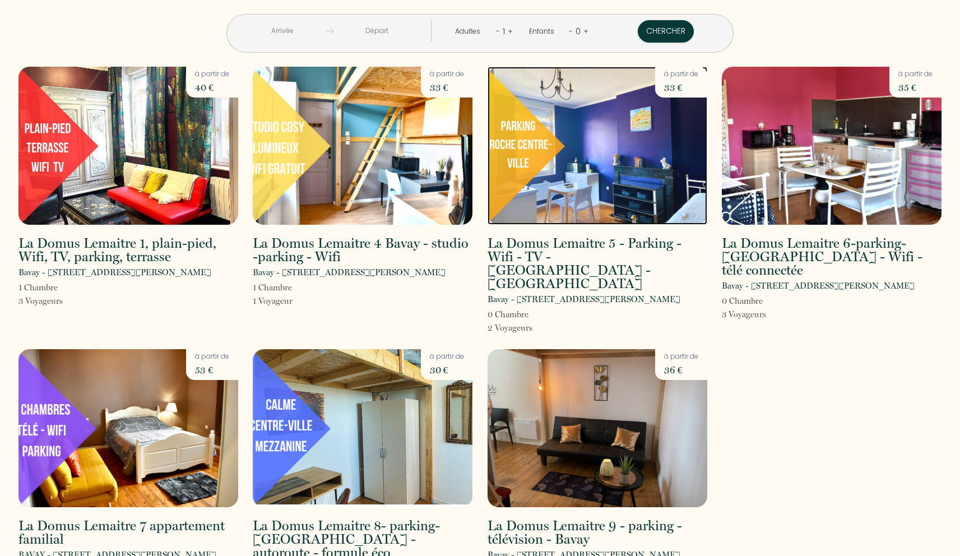
click at [619, 217] on img at bounding box center [597, 146] width 220 height 158
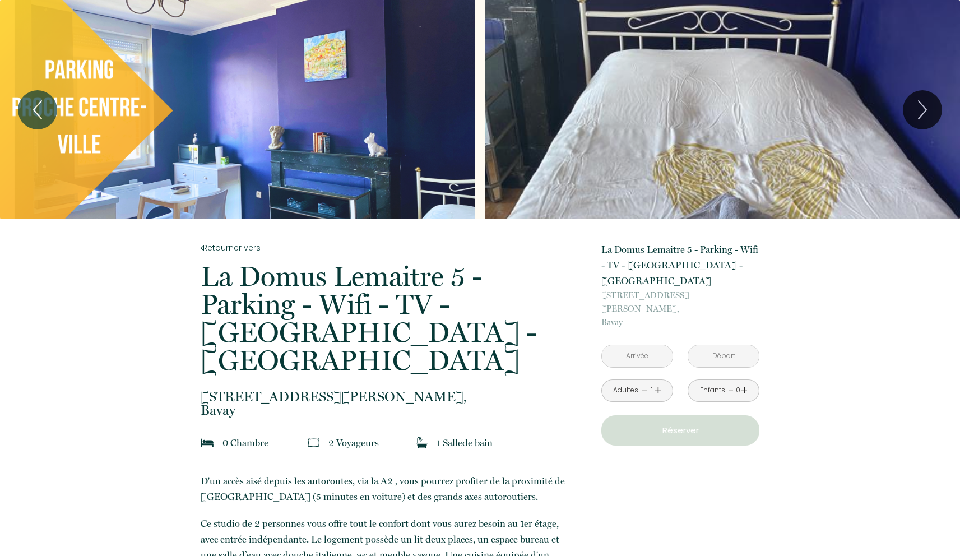
click at [623, 345] on input "text" at bounding box center [637, 356] width 71 height 22
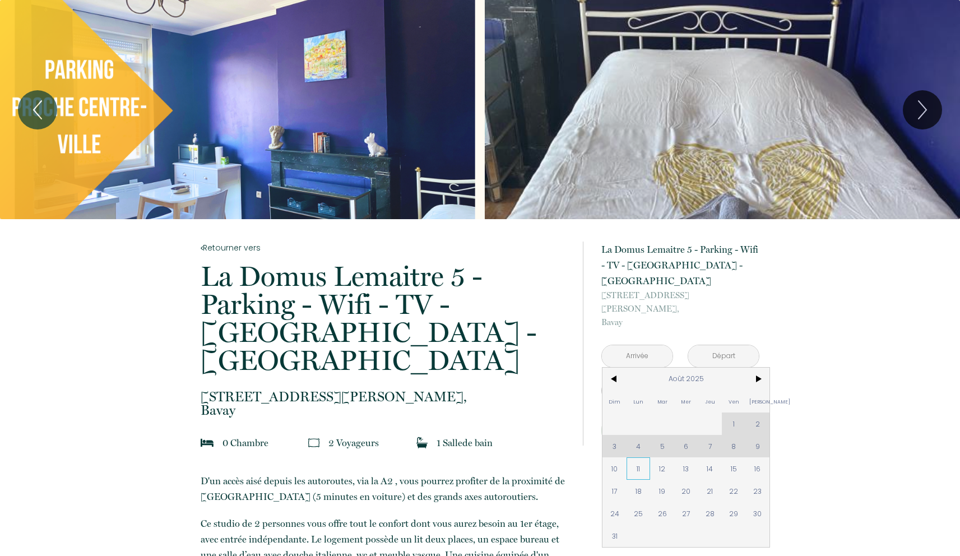
click at [640, 457] on span "11" at bounding box center [638, 468] width 24 height 22
type input "Lun 11 Août 2025"
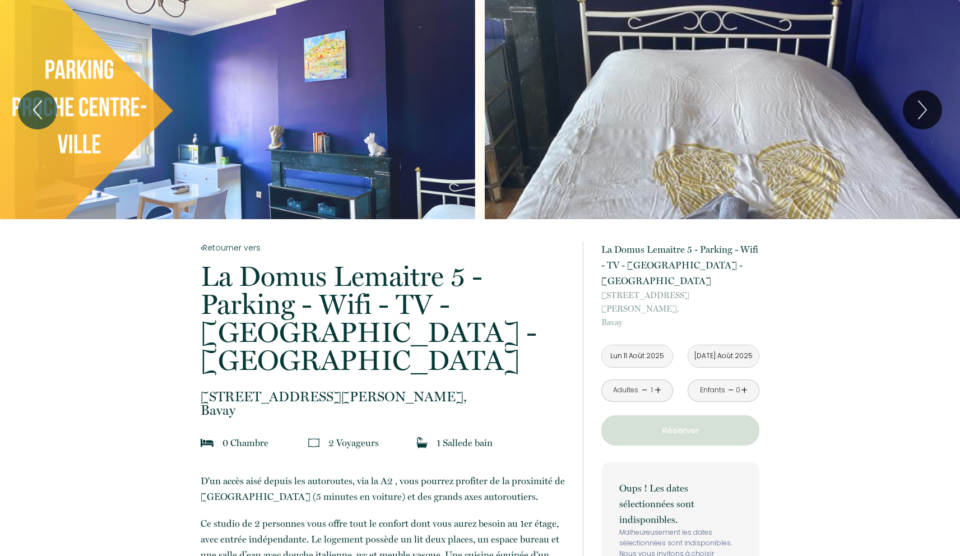
click at [730, 345] on input "Mar 12 Août 2025" at bounding box center [723, 356] width 71 height 22
click at [717, 345] on input "Mar 12 Août 2025" at bounding box center [723, 356] width 71 height 22
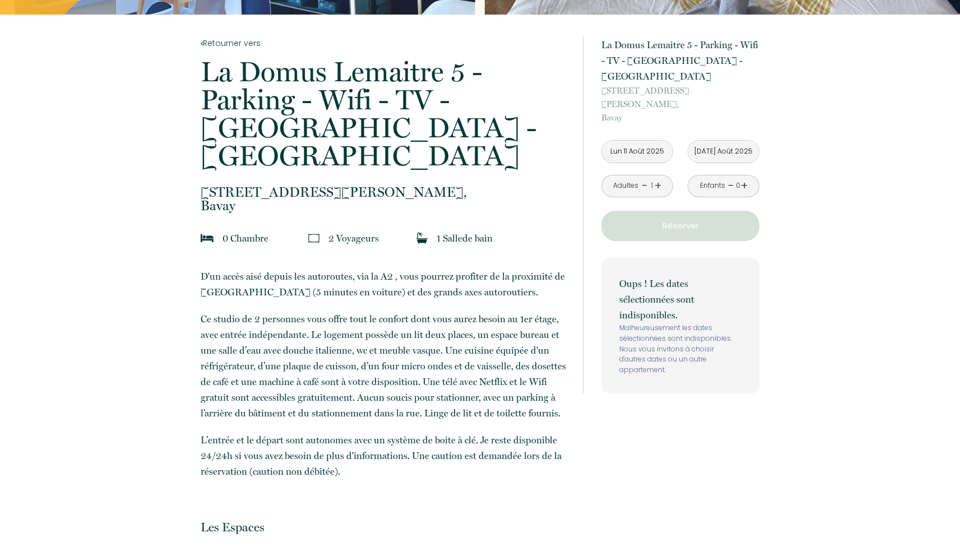
scroll to position [207, 0]
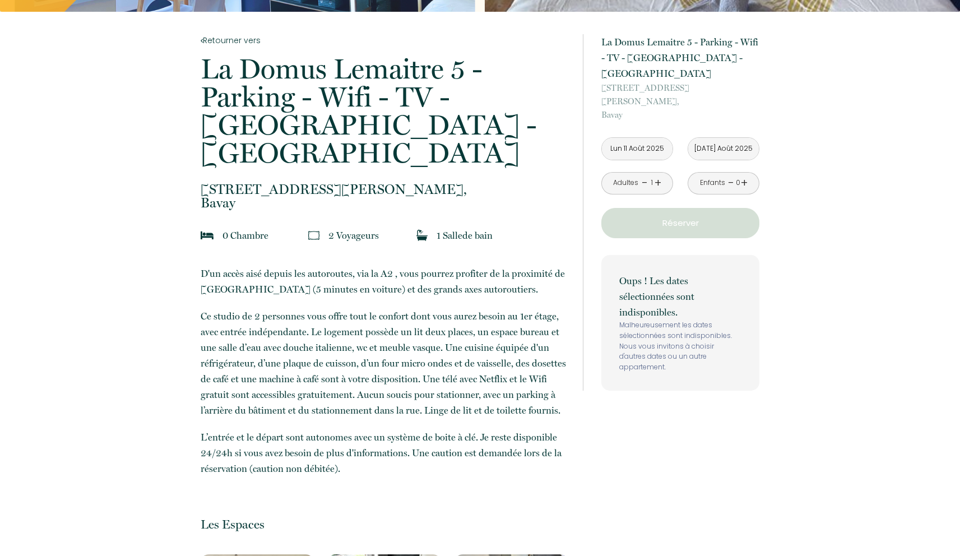
click at [705, 138] on input "Mar 12 Août 2025" at bounding box center [723, 149] width 71 height 22
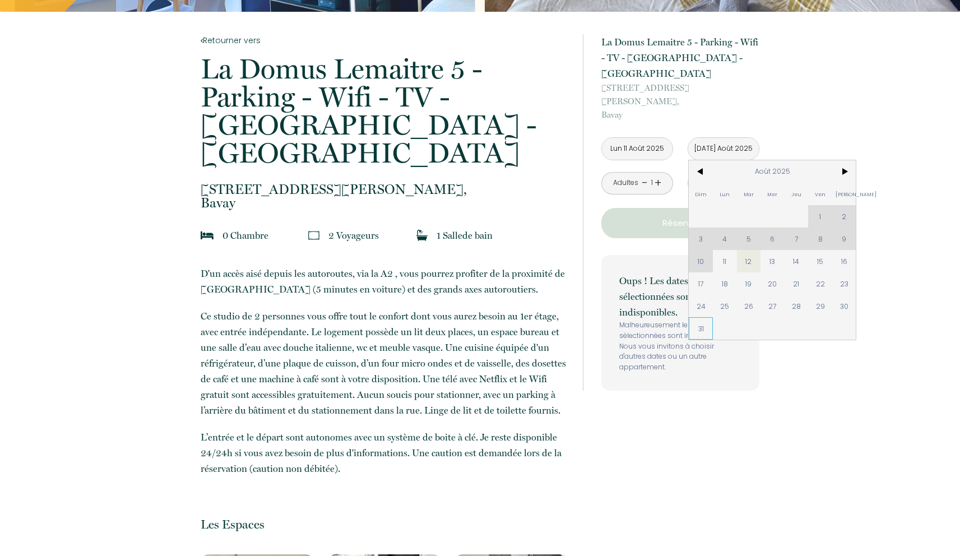
click at [699, 317] on span "31" at bounding box center [701, 328] width 24 height 22
type input "Dim 31 Août 2025"
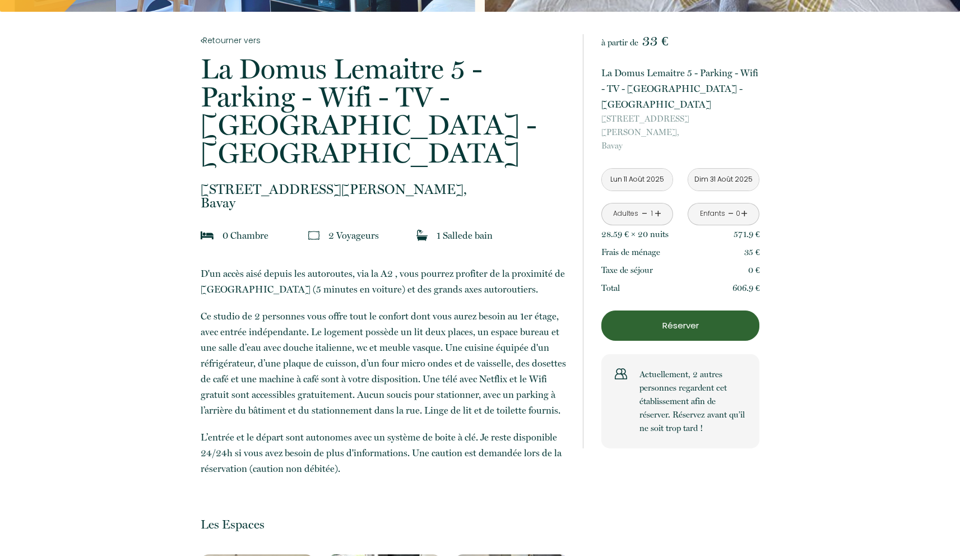
click at [699, 319] on p "Réserver" at bounding box center [680, 325] width 150 height 13
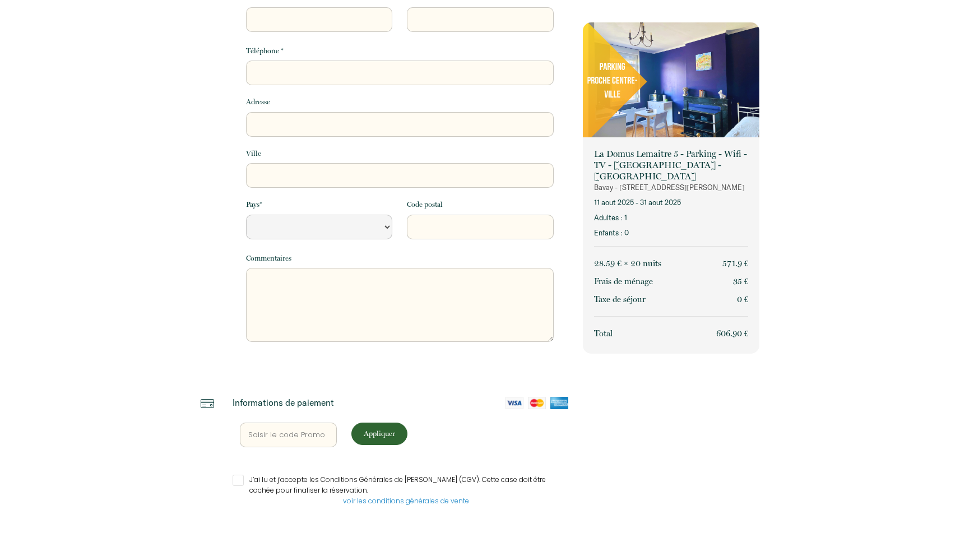
select select "Default select example"
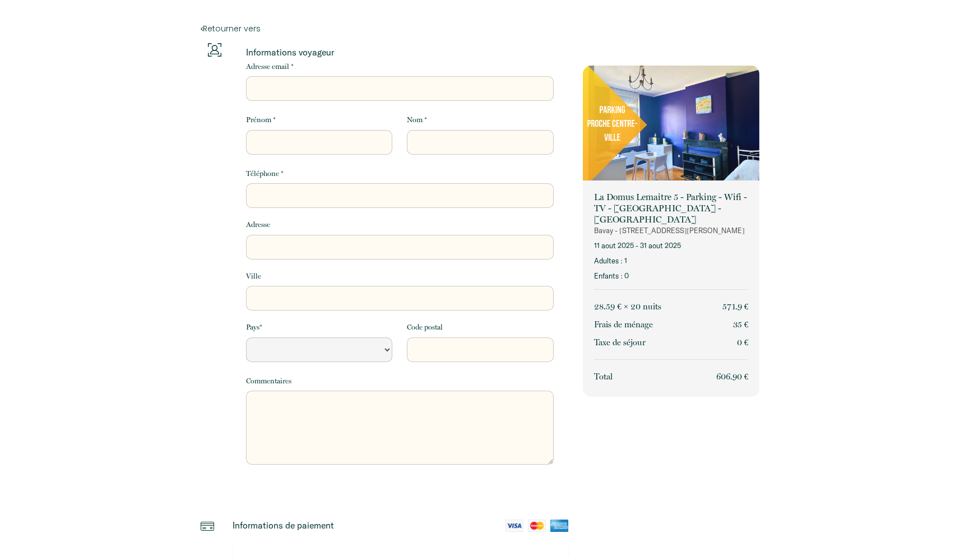
click at [276, 90] on input "Adresse email *" at bounding box center [400, 88] width 308 height 25
type input "[PERSON_NAME][EMAIL_ADDRESS][DOMAIN_NAME]"
type input "[PERSON_NAME]"
type input "0874502162"
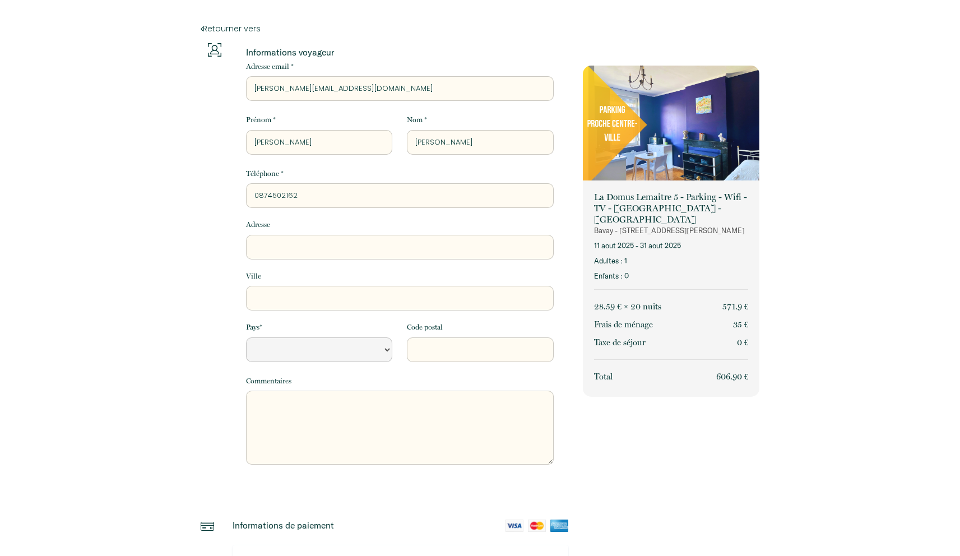
type input "4 Gallery [GEOGRAPHIC_DATA]"
type input "[GEOGRAPHIC_DATA]"
select select "IE"
type input "D02TP49"
click at [386, 242] on input "4 Gallery [GEOGRAPHIC_DATA]" at bounding box center [400, 247] width 308 height 25
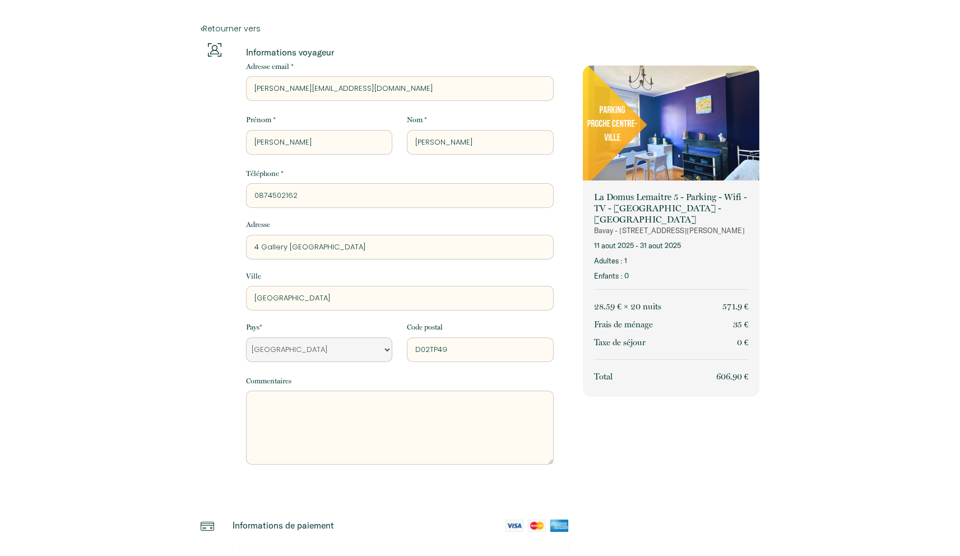
type input "14 B rue de Gommeries, appartement 2B"
click at [339, 234] on div "Adresse" at bounding box center [399, 239] width 322 height 40
click at [333, 244] on input "Adresse" at bounding box center [400, 247] width 308 height 25
type input "4 Gallery [GEOGRAPHIC_DATA]"
click at [346, 427] on textarea at bounding box center [400, 428] width 308 height 74
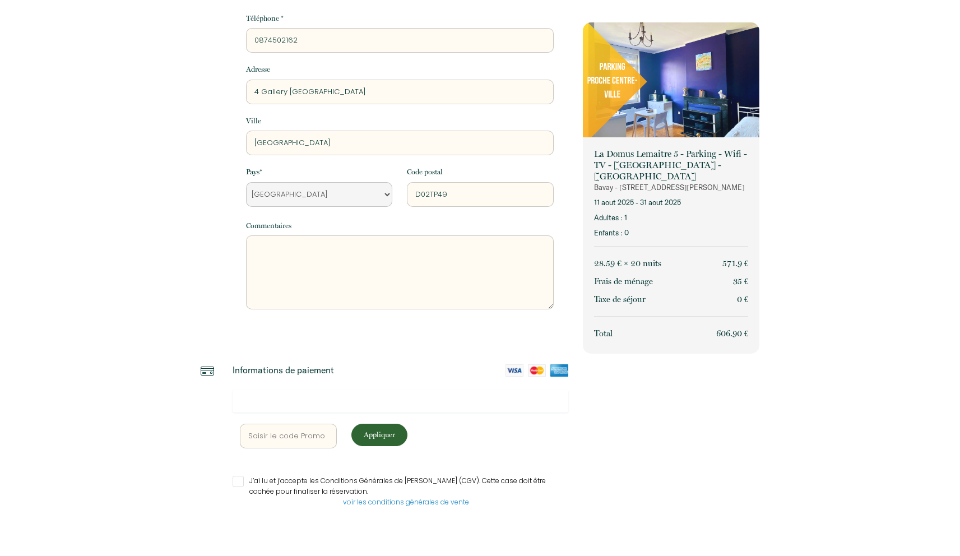
scroll to position [154, 0]
click at [244, 483] on input "J’ai lu et j’accepte les Conditions Générales de [PERSON_NAME] (CGV). Cette cas…" at bounding box center [401, 482] width 336 height 11
checkbox input "true"
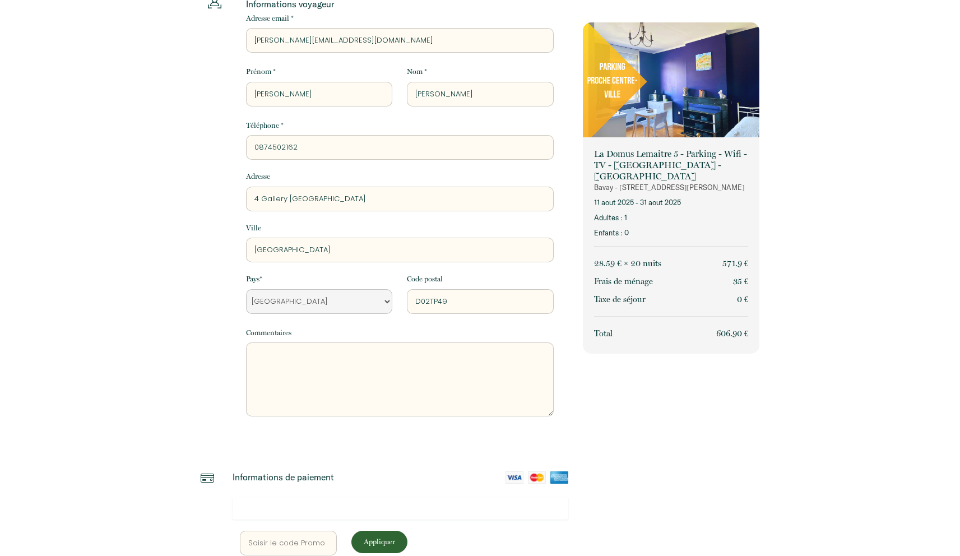
scroll to position [186, 0]
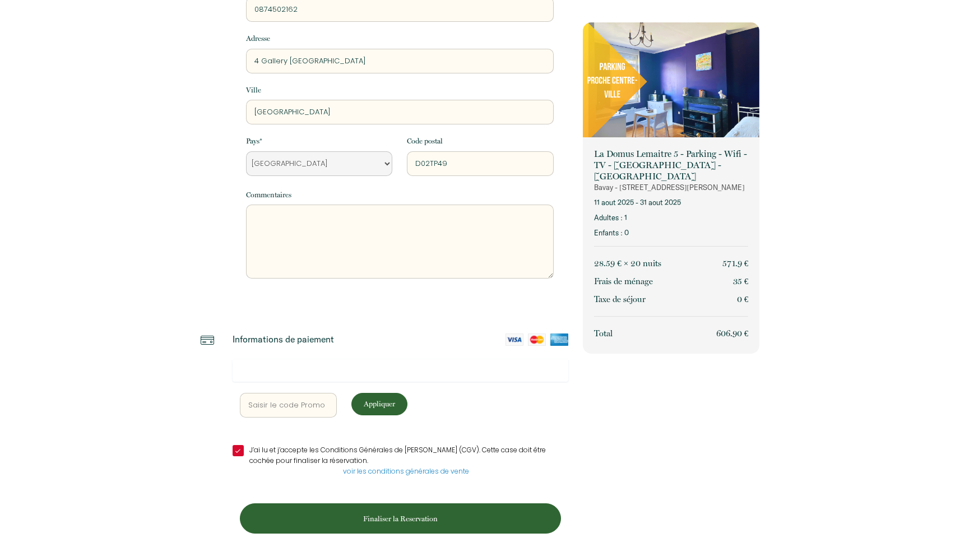
click at [426, 523] on p "Finaliser la Reservation" at bounding box center [400, 518] width 313 height 11
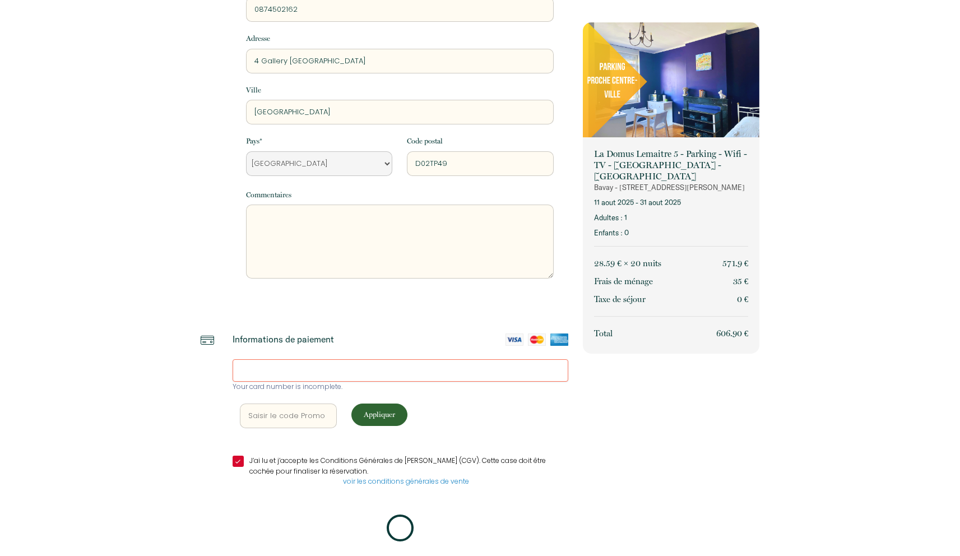
click at [396, 377] on div at bounding box center [401, 370] width 336 height 22
click at [506, 342] on img at bounding box center [514, 339] width 18 height 12
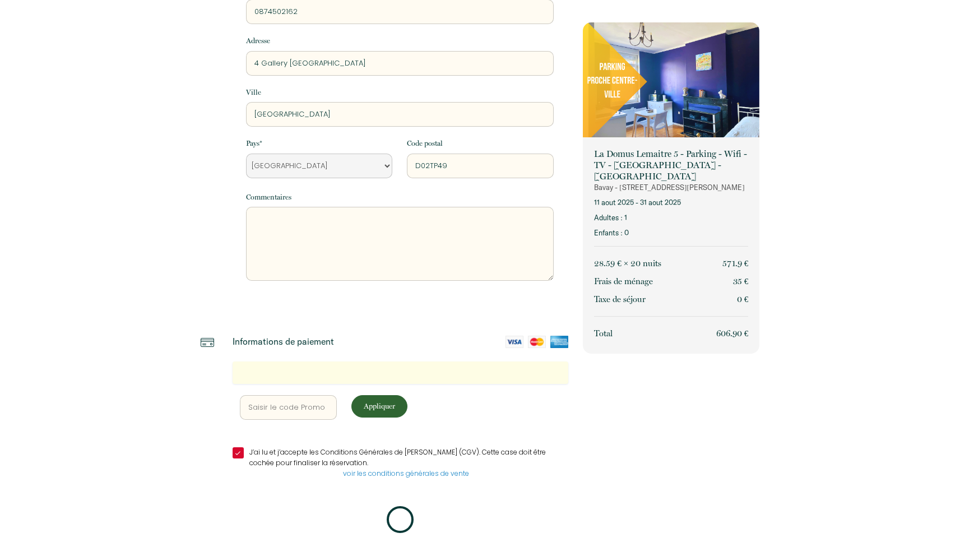
click at [387, 406] on p "Appliquer" at bounding box center [379, 406] width 48 height 11
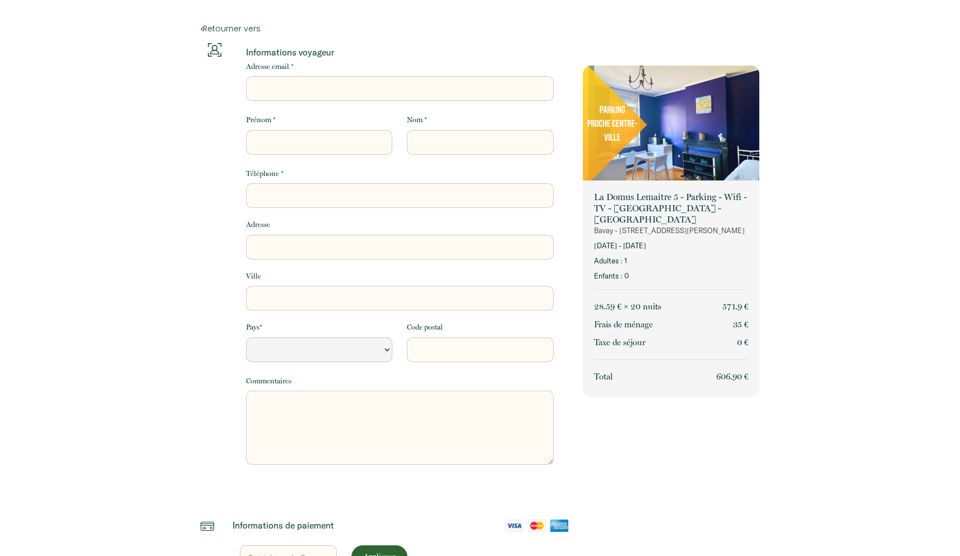
select select "Default select example"
click at [318, 94] on input "Adresse email *" at bounding box center [400, 88] width 308 height 25
type input "[PERSON_NAME][EMAIL_ADDRESS][DOMAIN_NAME]"
type input "[PERSON_NAME]"
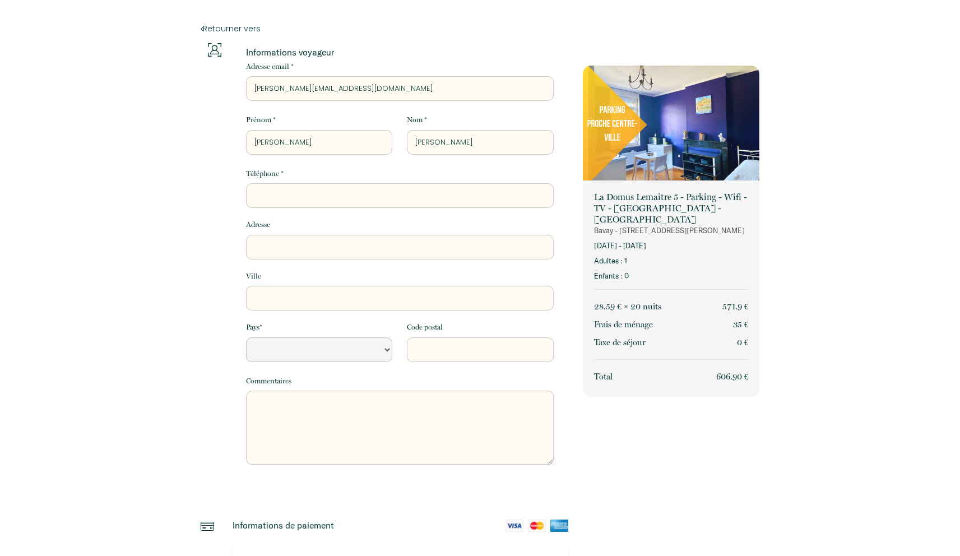
type input "0874502162"
type input "4 Gallery [GEOGRAPHIC_DATA]"
type input "[GEOGRAPHIC_DATA]"
select select "IE"
type input "D02TP49"
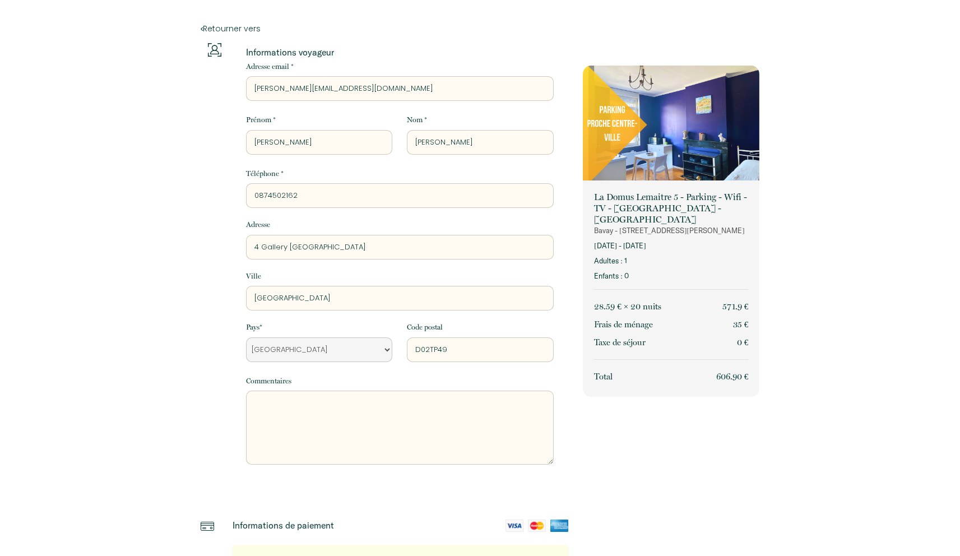
click at [392, 194] on input "0874502162" at bounding box center [400, 195] width 308 height 25
click at [152, 229] on div "Retourner vers Informations voyageur Adresse email * [PERSON_NAME][EMAIL_ADDRES…" at bounding box center [480, 356] width 960 height 712
click at [323, 188] on input "0874502162" at bounding box center [400, 195] width 308 height 25
click at [141, 247] on div "Retourner vers Informations voyageur Adresse email * [PERSON_NAME][EMAIL_ADDRES…" at bounding box center [480, 356] width 960 height 712
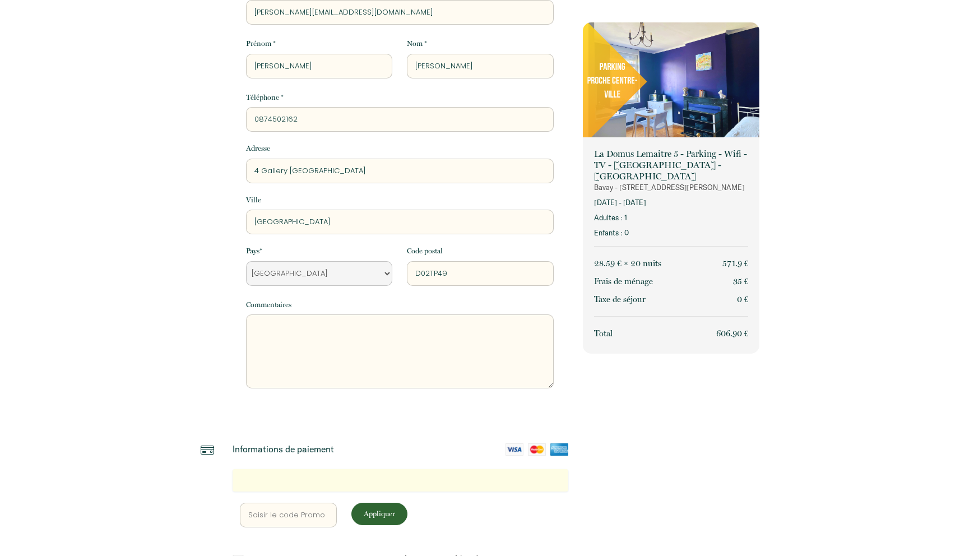
scroll to position [156, 0]
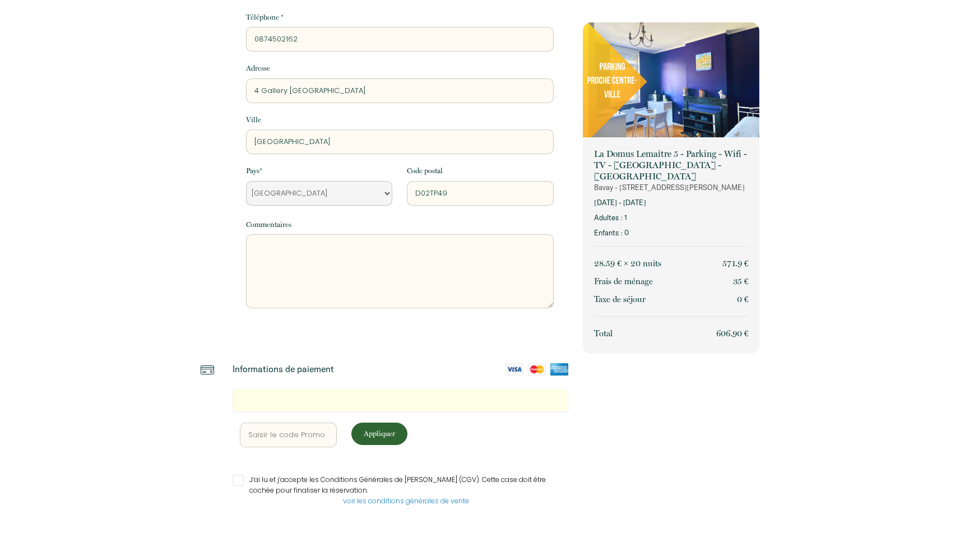
click at [391, 431] on p "Appliquer" at bounding box center [379, 433] width 48 height 11
click at [286, 494] on label "J’ai lu et j’accepte les Conditions Générales de [PERSON_NAME] (CGV). Cette cas…" at bounding box center [406, 485] width 325 height 21
click at [286, 486] on input "J’ai lu et j’accepte les Conditions Générales de [PERSON_NAME] (CGV). Cette cas…" at bounding box center [401, 480] width 336 height 11
checkbox input "true"
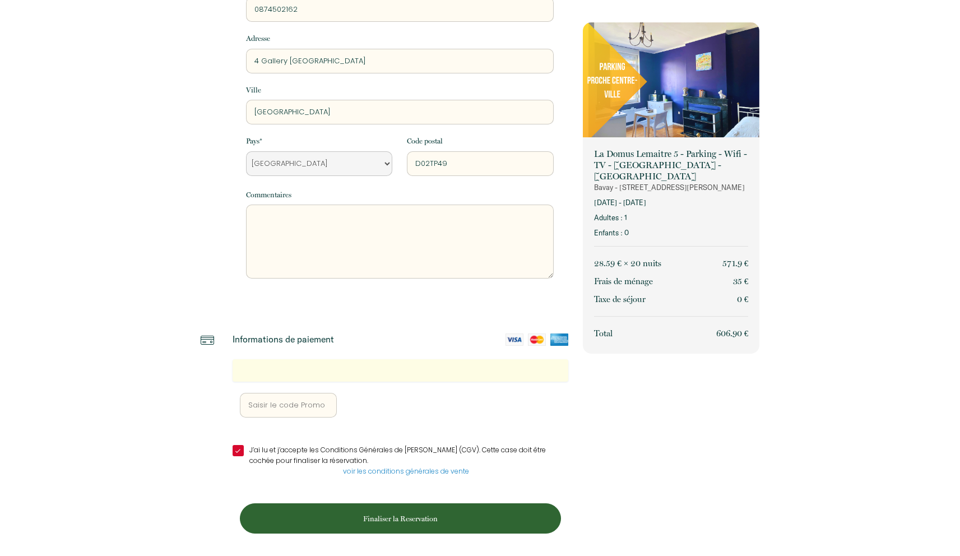
click at [396, 516] on p "Finaliser la Reservation" at bounding box center [400, 518] width 313 height 11
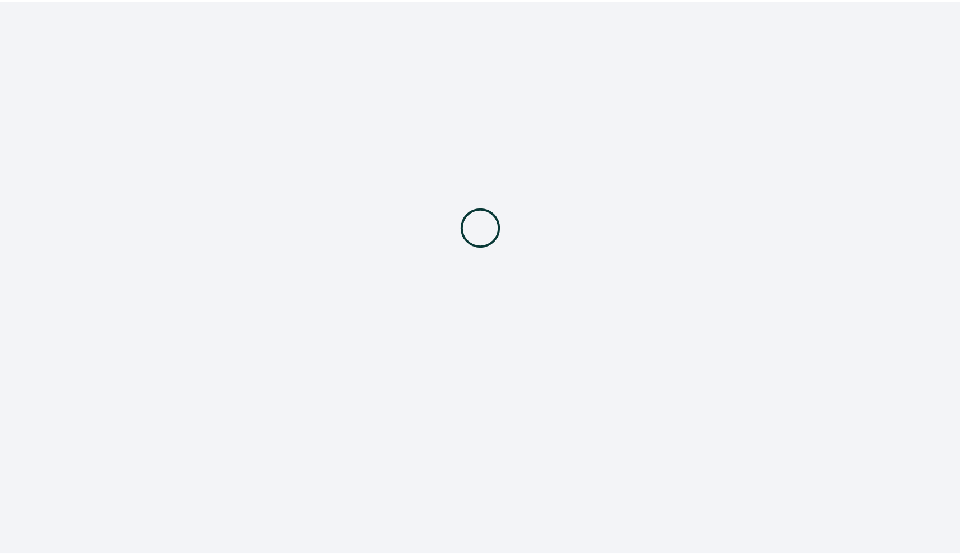
scroll to position [0, 0]
